Goal: Information Seeking & Learning: Learn about a topic

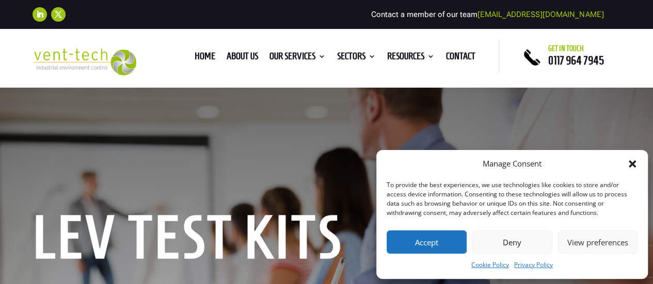
click at [441, 235] on button "Accept" at bounding box center [427, 242] width 80 height 23
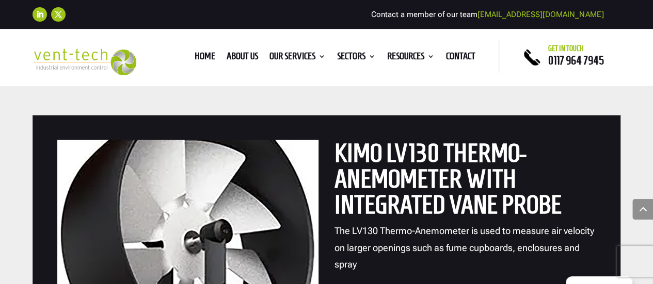
scroll to position [878, 0]
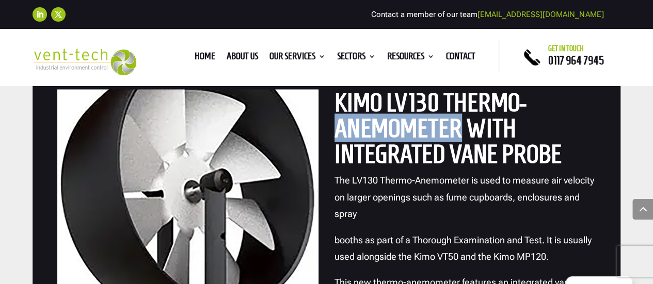
drag, startPoint x: 462, startPoint y: 128, endPoint x: 337, endPoint y: 134, distance: 124.6
click at [337, 134] on h2 "KIMO LV130 Thermo-Anemometer with Integrated Vane Probe" at bounding box center [465, 130] width 261 height 83
copy h2 "Anemometer"
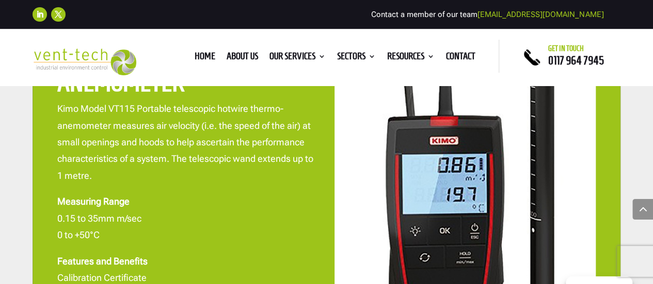
scroll to position [1446, 0]
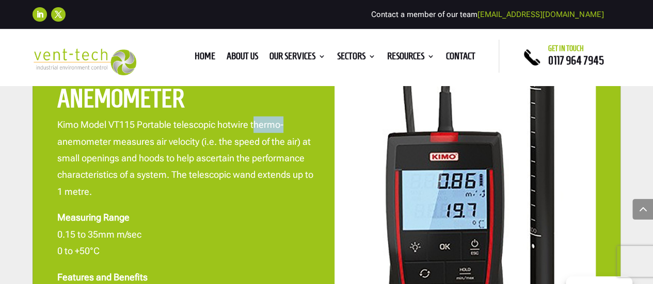
drag, startPoint x: 254, startPoint y: 124, endPoint x: 290, endPoint y: 122, distance: 36.2
click at [290, 122] on p "Kimo Model VT115 Portable telescopic hotwire thermo-anemometer measures air vel…" at bounding box center [187, 163] width 261 height 93
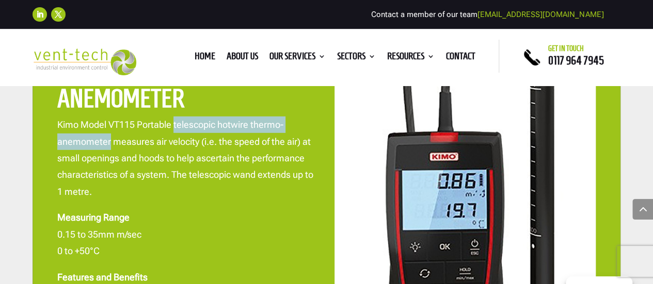
drag, startPoint x: 174, startPoint y: 124, endPoint x: 108, endPoint y: 140, distance: 67.4
click at [108, 140] on span "Kimo Model VT115 Portable telescopic hotwire thermo-anemometer measures air vel…" at bounding box center [185, 158] width 256 height 78
copy span "telescopic hotwire thermo-anemometer"
